Goal: Transaction & Acquisition: Purchase product/service

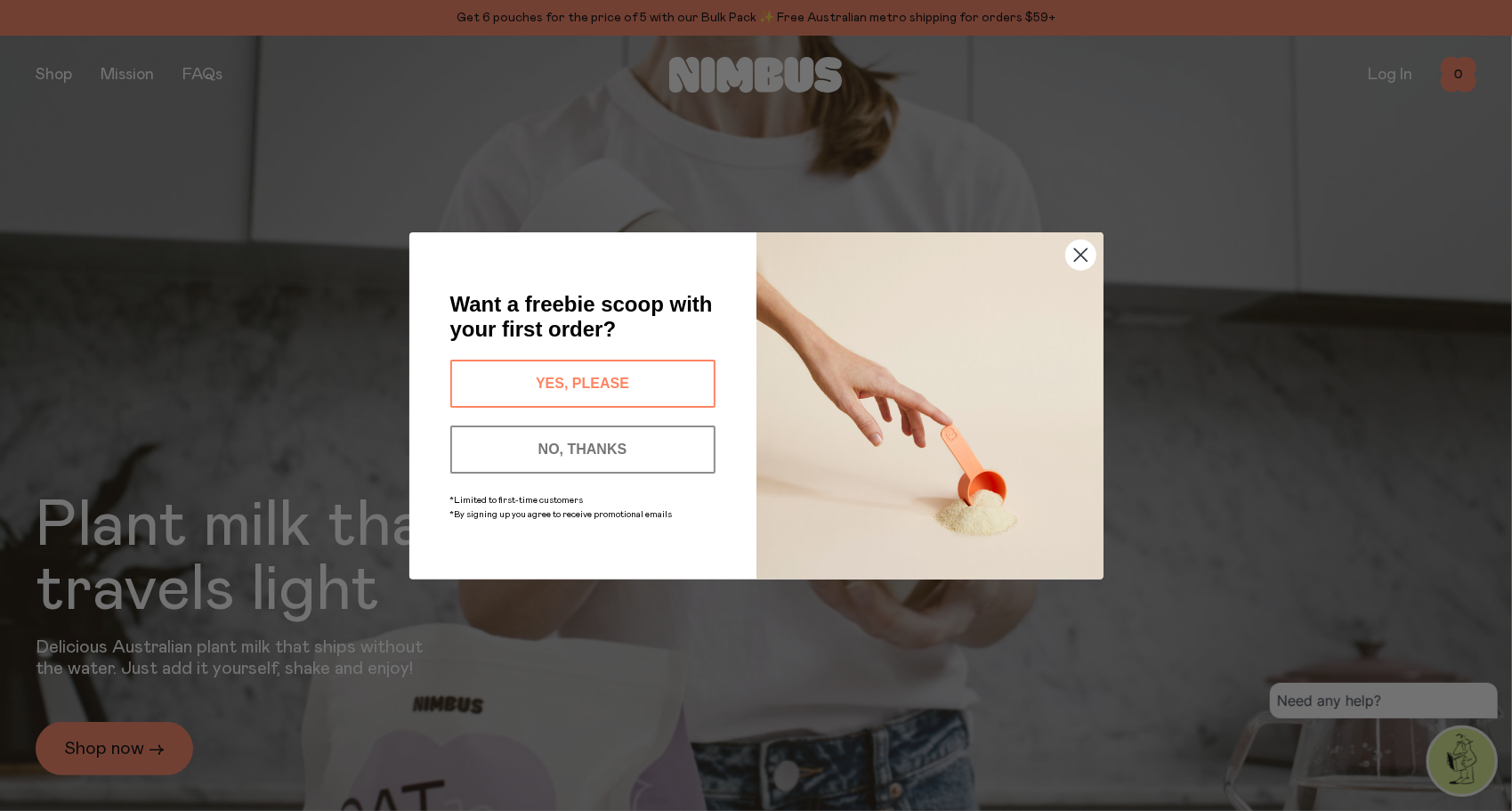
click at [664, 375] on button "YES, PLEASE" at bounding box center [583, 384] width 265 height 48
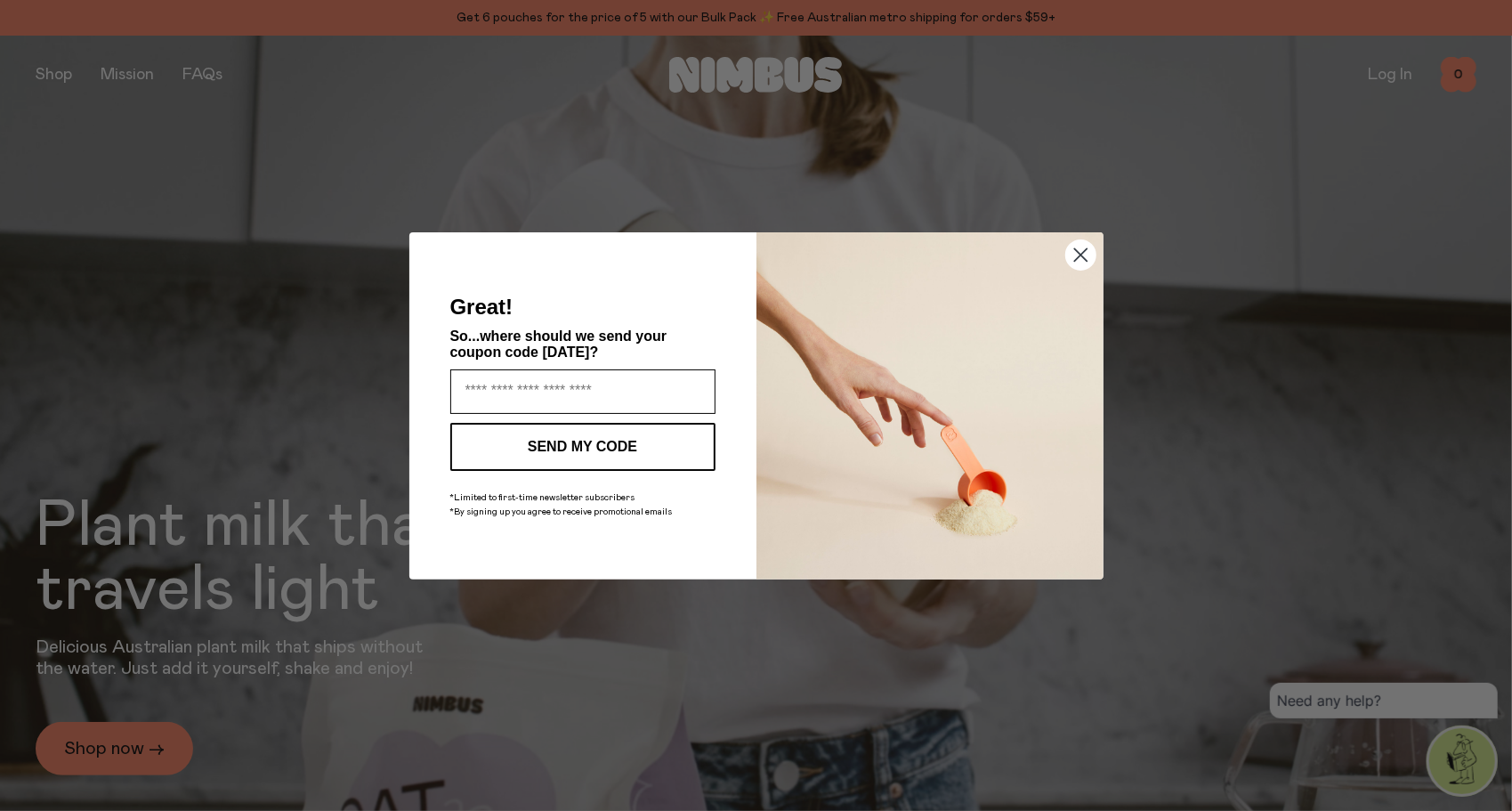
click at [657, 379] on input "Enter your email address" at bounding box center [583, 391] width 265 height 44
type input "**********"
click at [610, 441] on button "SEND MY CODE" at bounding box center [583, 446] width 265 height 48
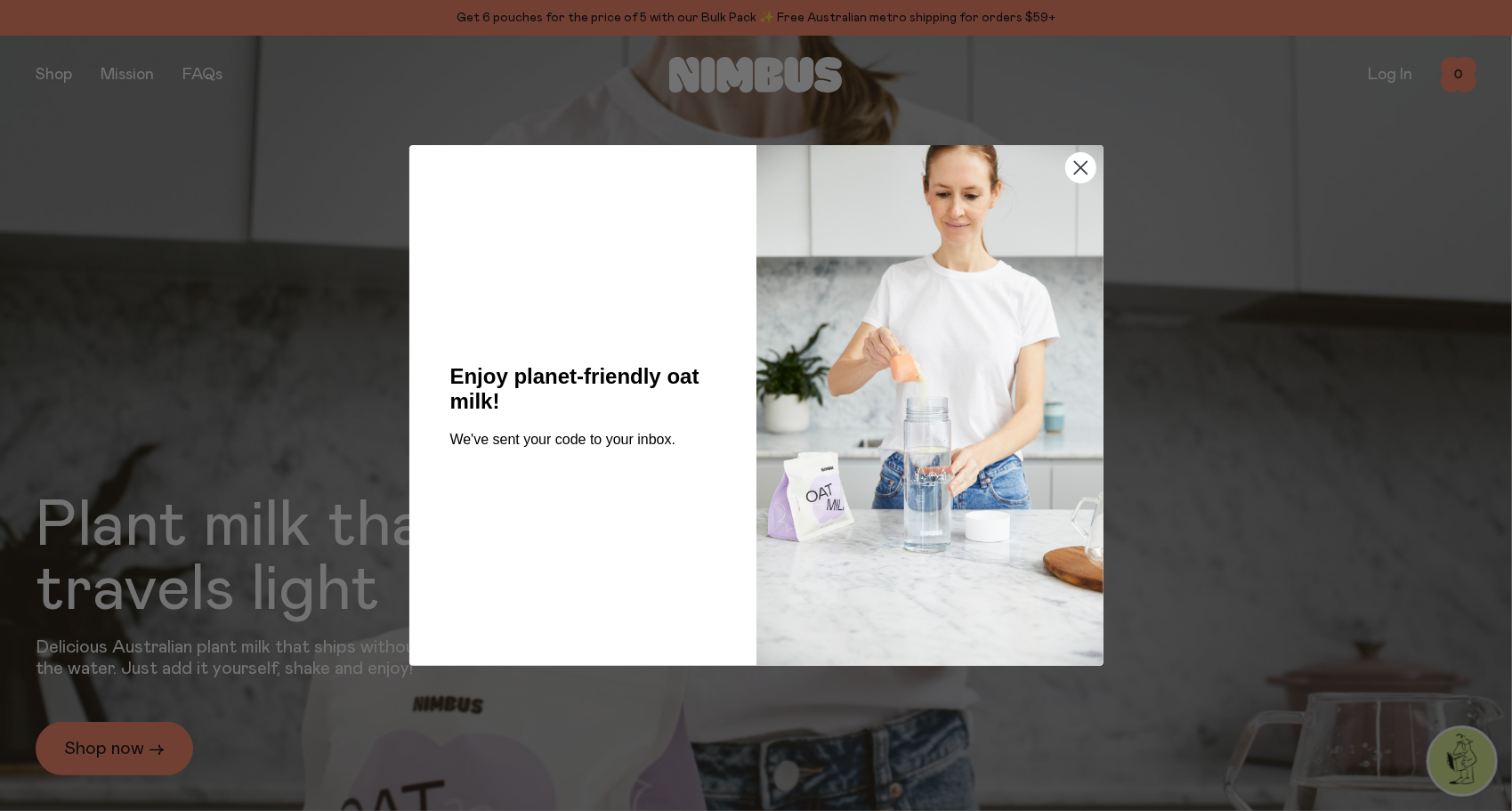
click at [1080, 171] on circle "Close dialog" at bounding box center [1080, 168] width 29 height 29
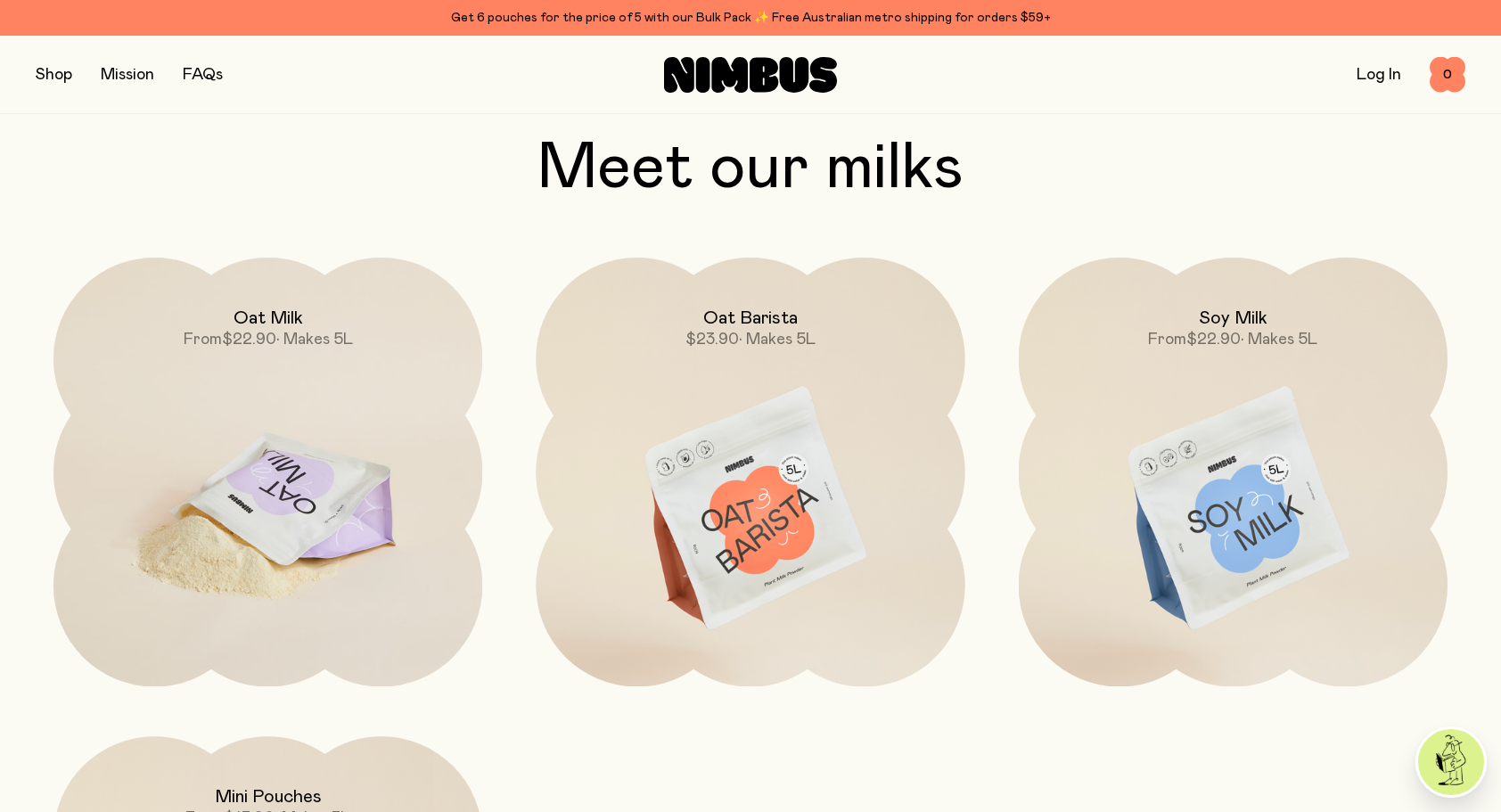
scroll to position [1604, 0]
click at [295, 465] on img at bounding box center [267, 509] width 429 height 504
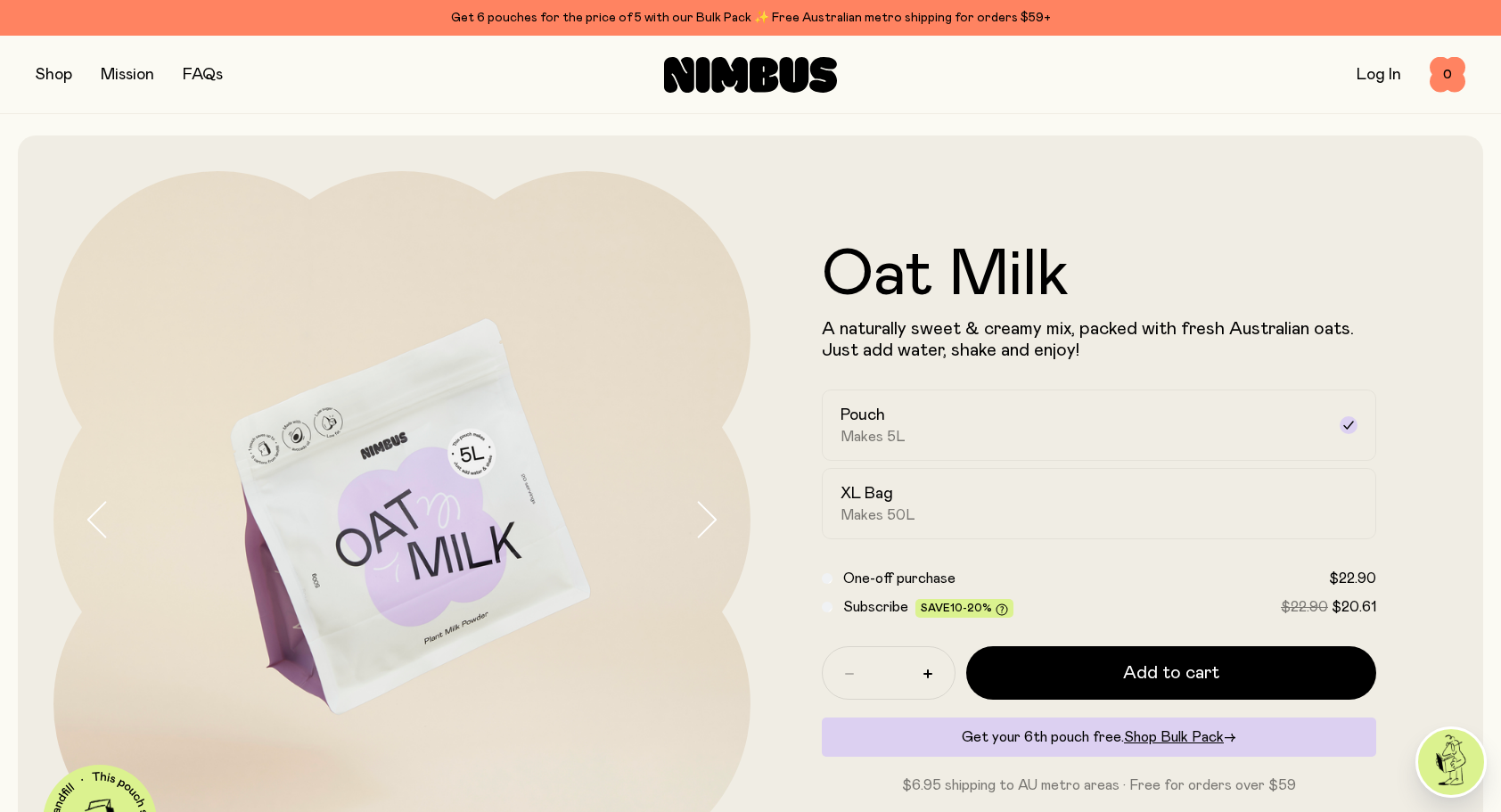
click at [57, 82] on button "button" at bounding box center [54, 75] width 37 height 25
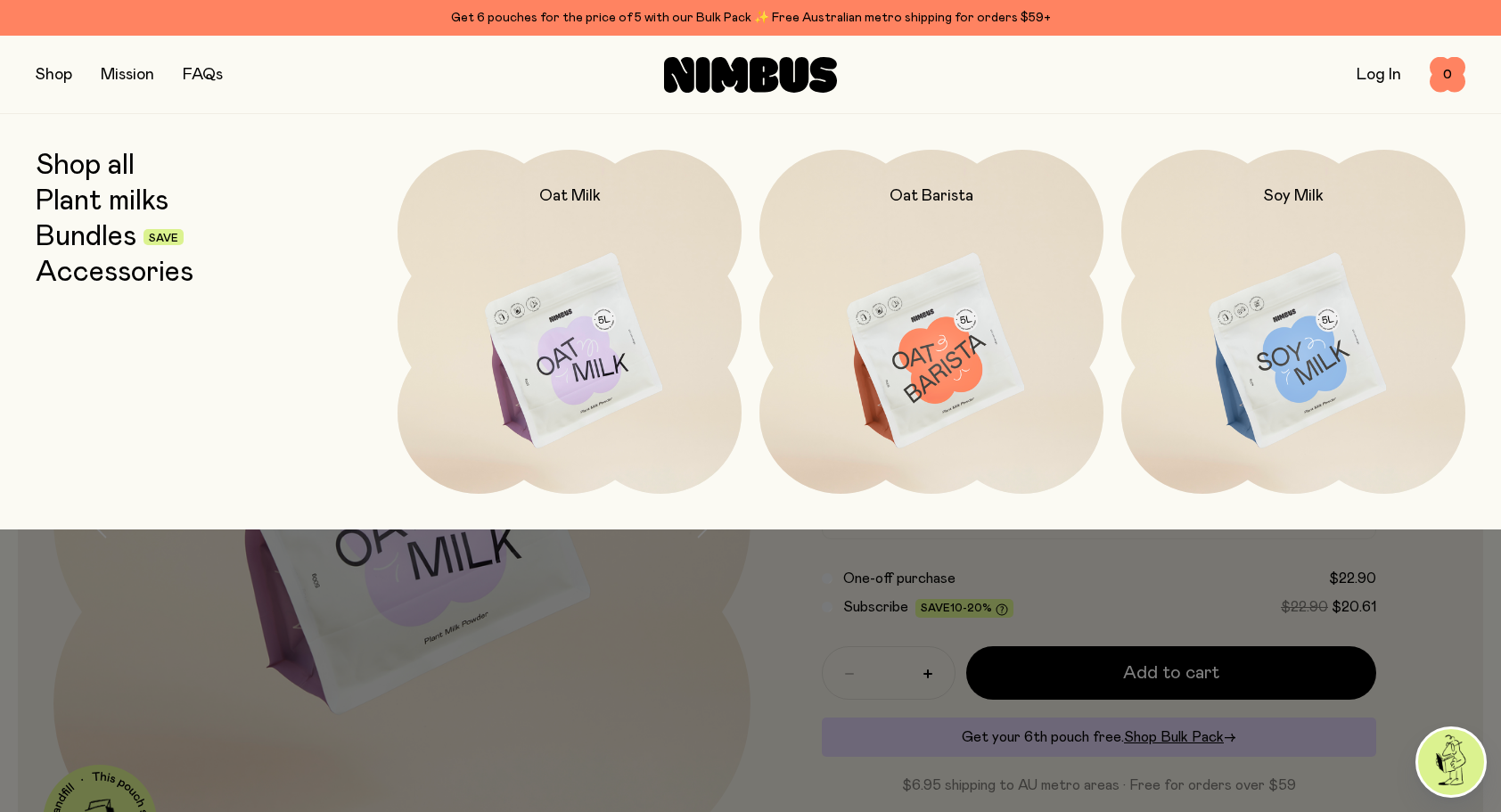
click at [89, 230] on link "Bundles" at bounding box center [86, 237] width 100 height 32
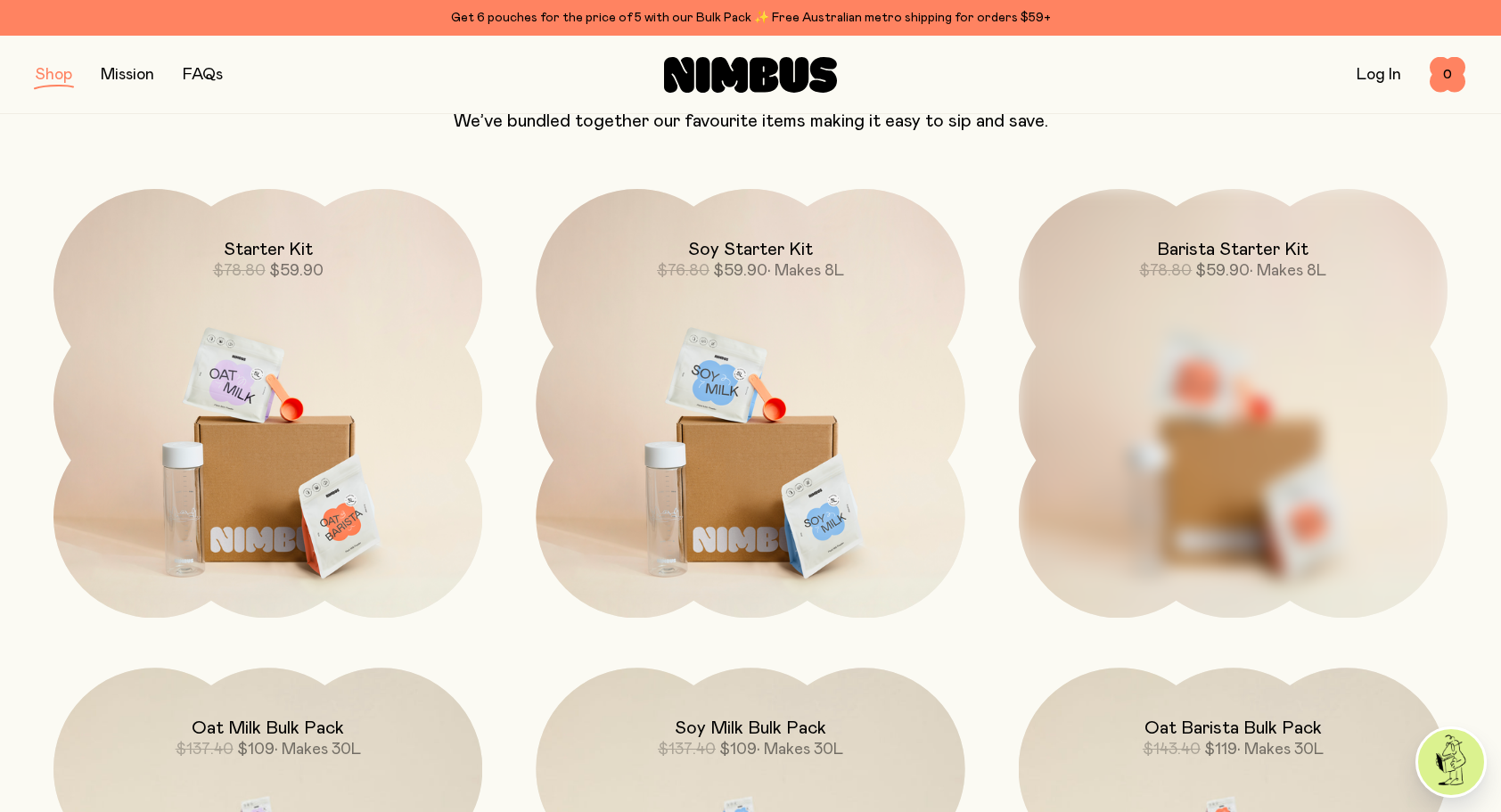
scroll to position [178, 0]
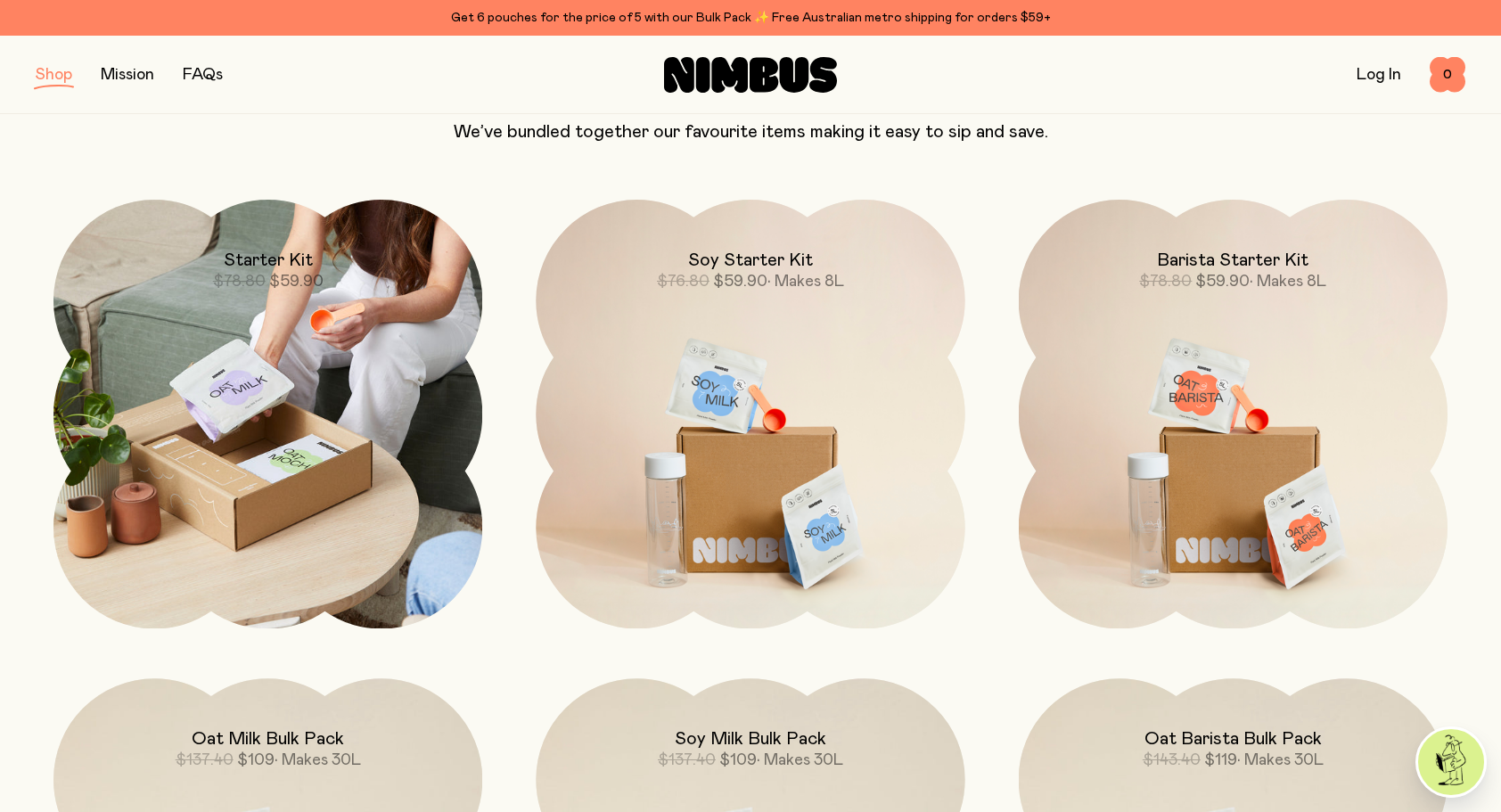
click at [355, 315] on img at bounding box center [267, 414] width 429 height 429
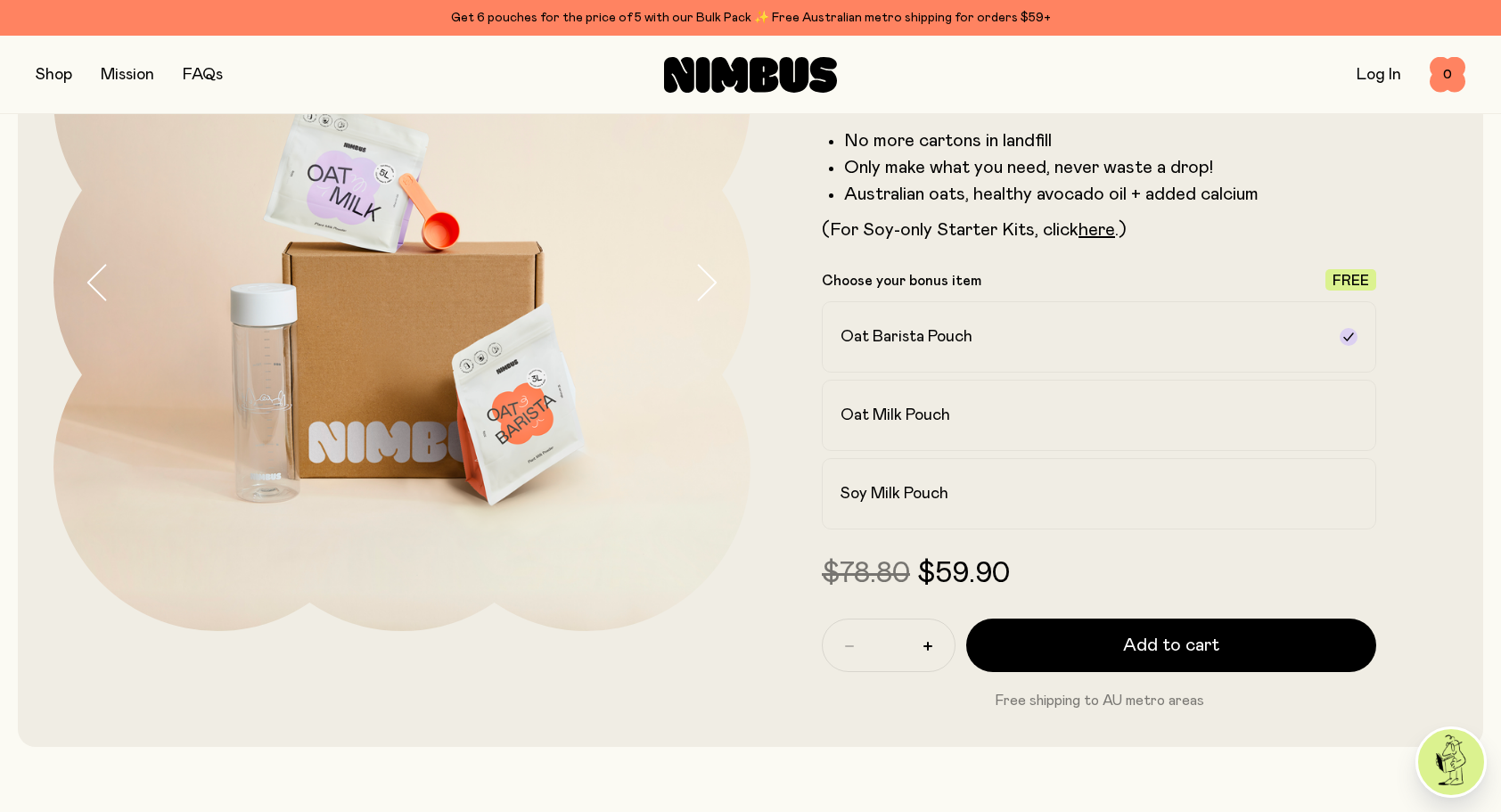
scroll to position [178, 0]
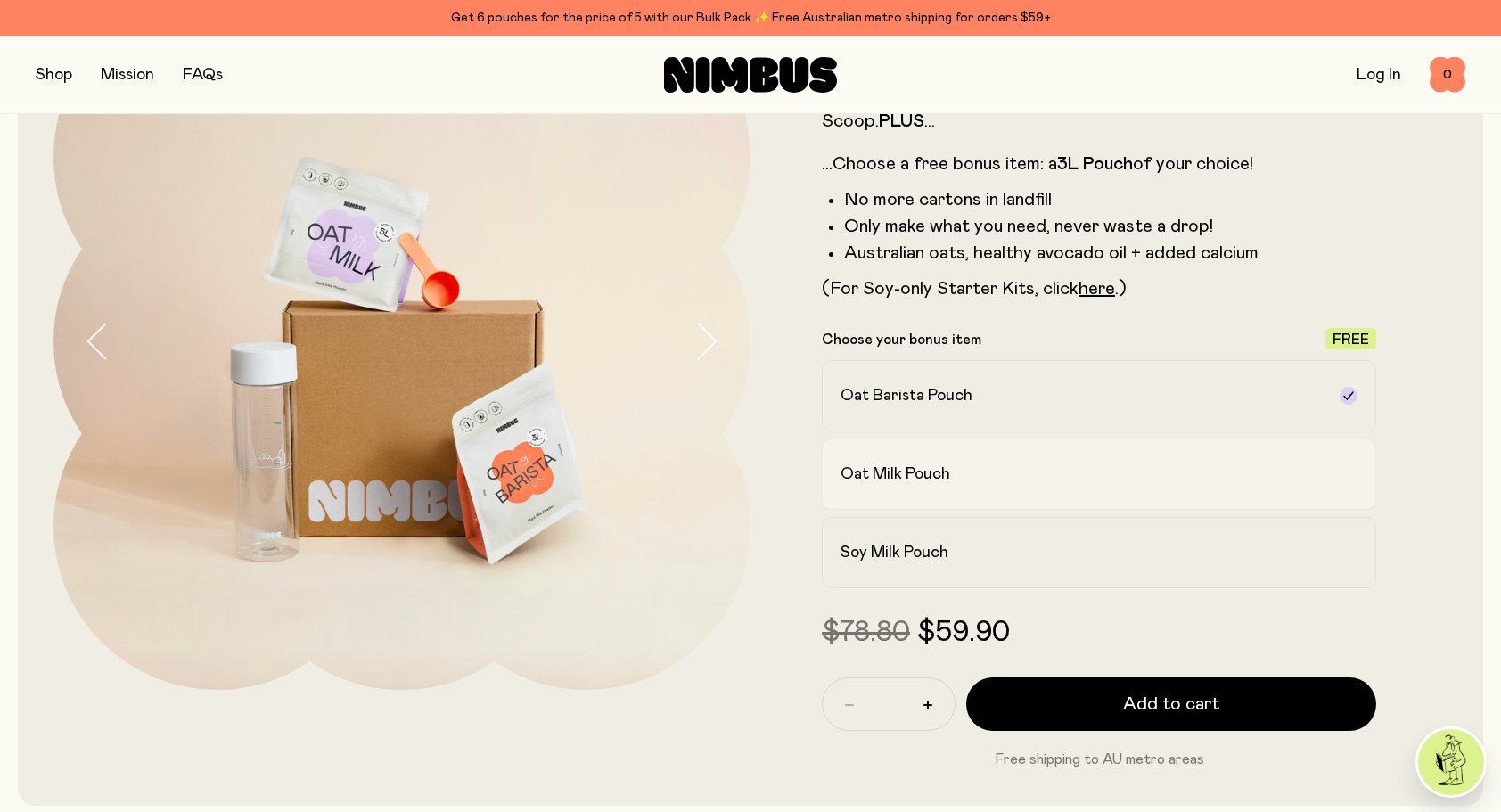
click at [1062, 464] on div "Oat Milk Pouch" at bounding box center [1082, 474] width 485 height 21
click at [1173, 547] on div "Soy Milk Pouch" at bounding box center [1082, 552] width 485 height 21
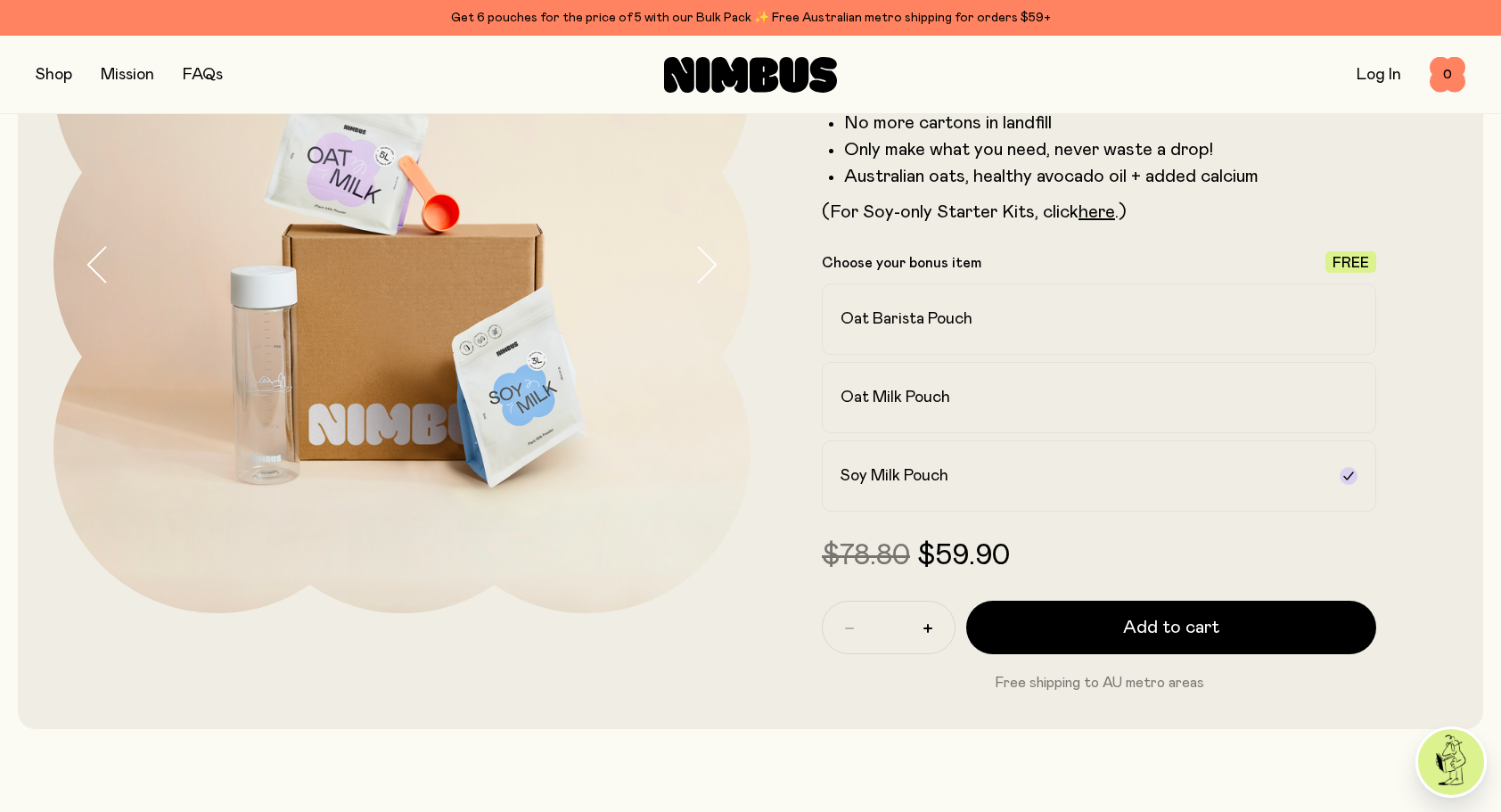
scroll to position [267, 0]
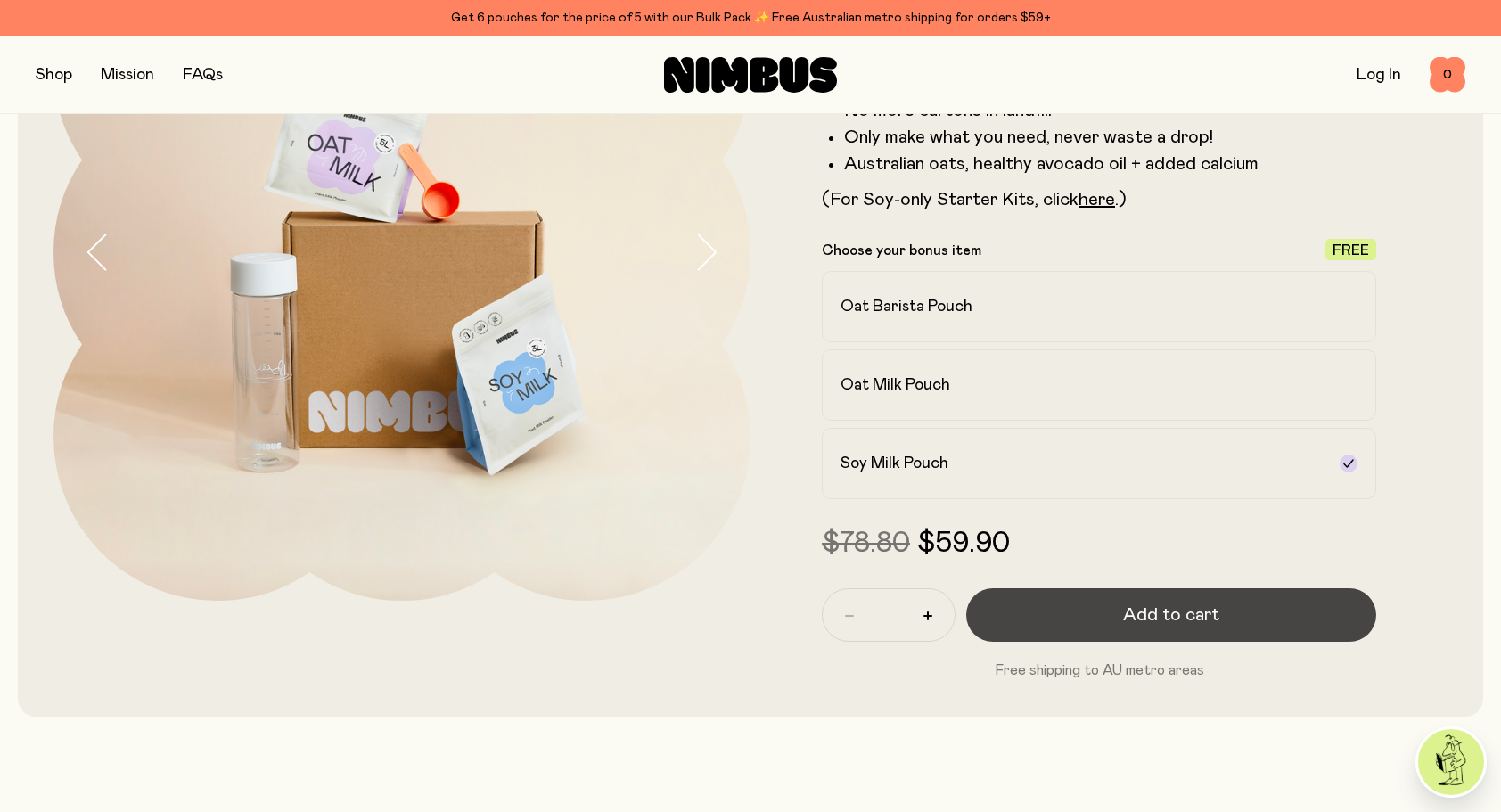
click at [1297, 600] on button "Add to cart" at bounding box center [1171, 615] width 410 height 53
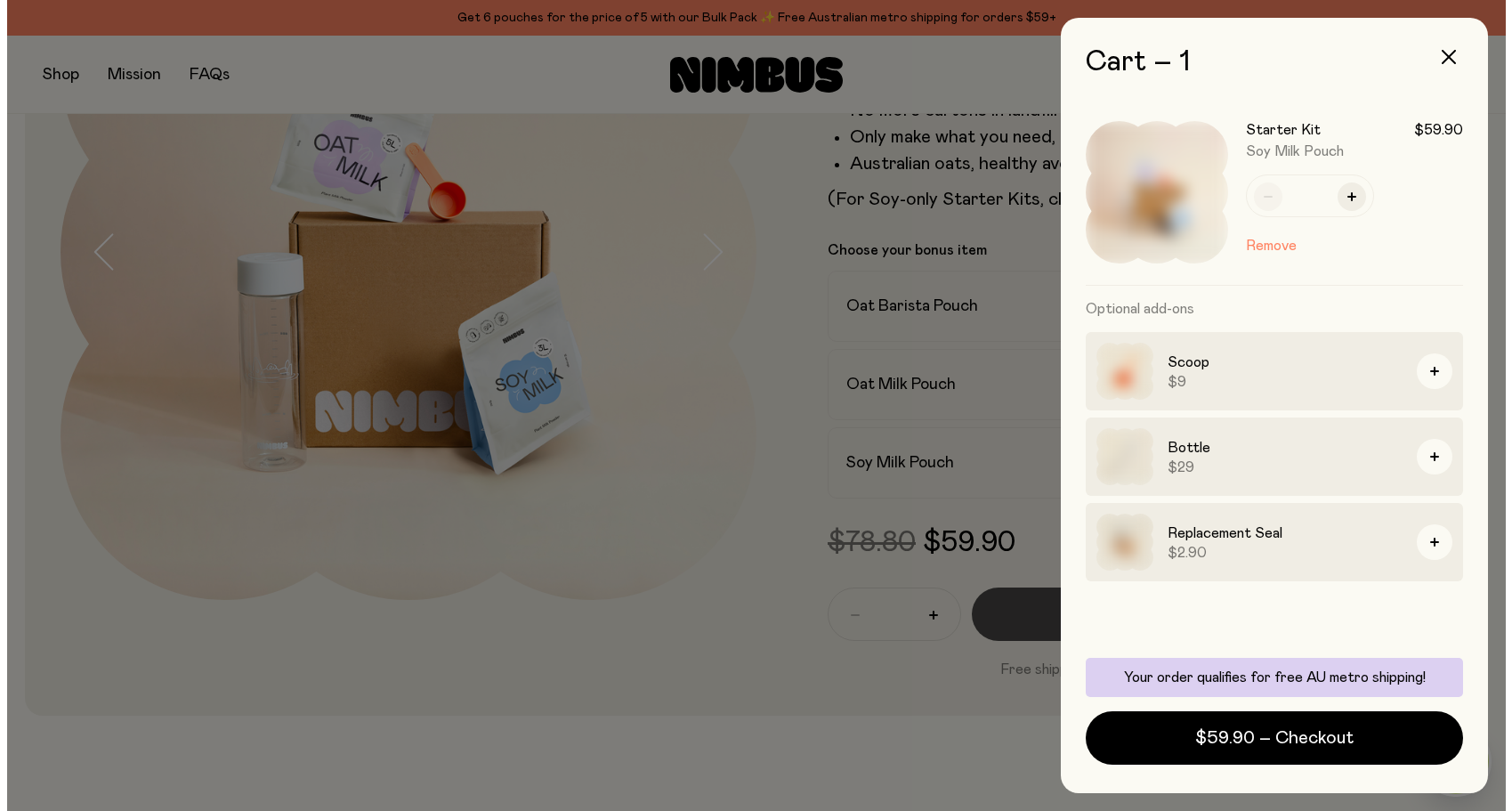
scroll to position [0, 0]
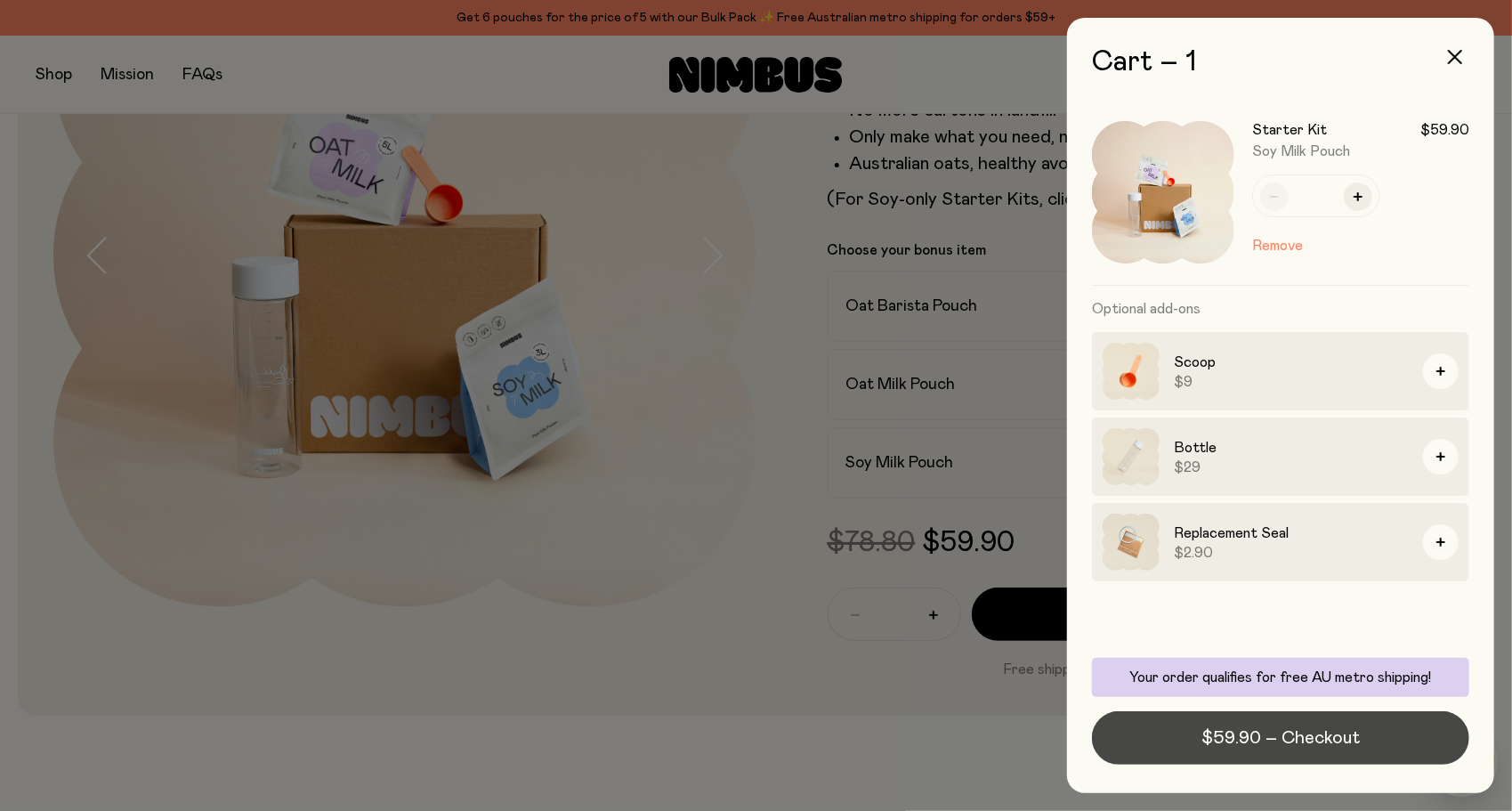
click at [1364, 727] on button "$59.90 – Checkout" at bounding box center [1281, 737] width 378 height 53
